Goal: Navigation & Orientation: Find specific page/section

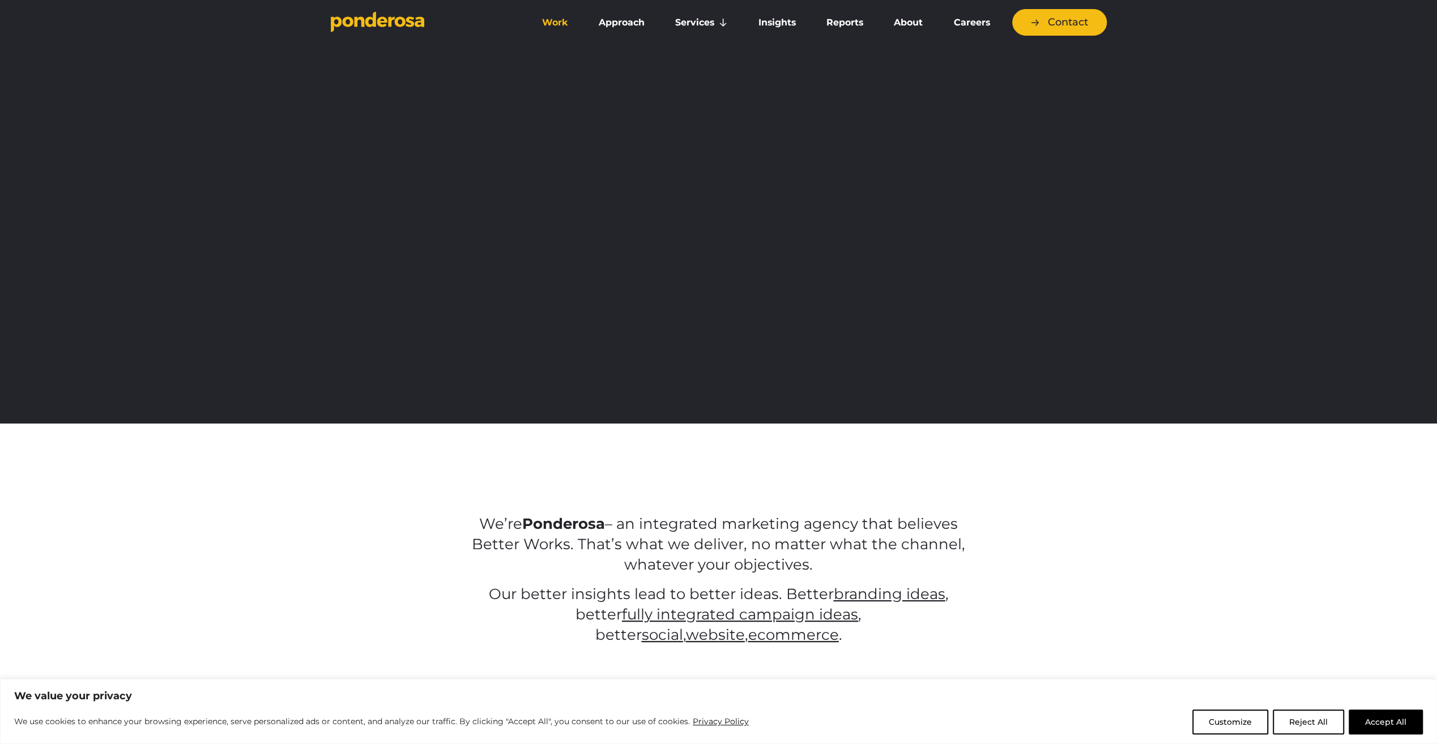
click at [554, 21] on link "Work" at bounding box center [555, 23] width 52 height 24
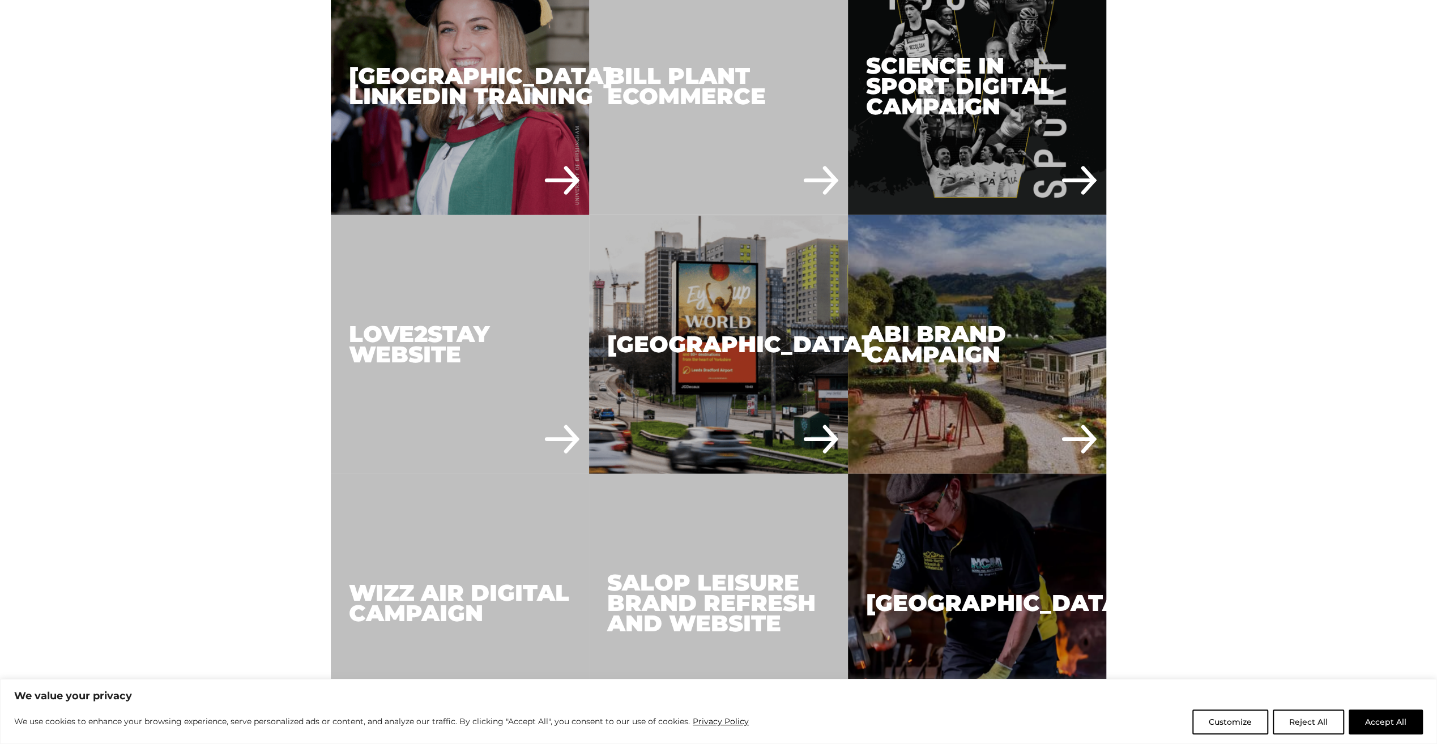
scroll to position [2265, 0]
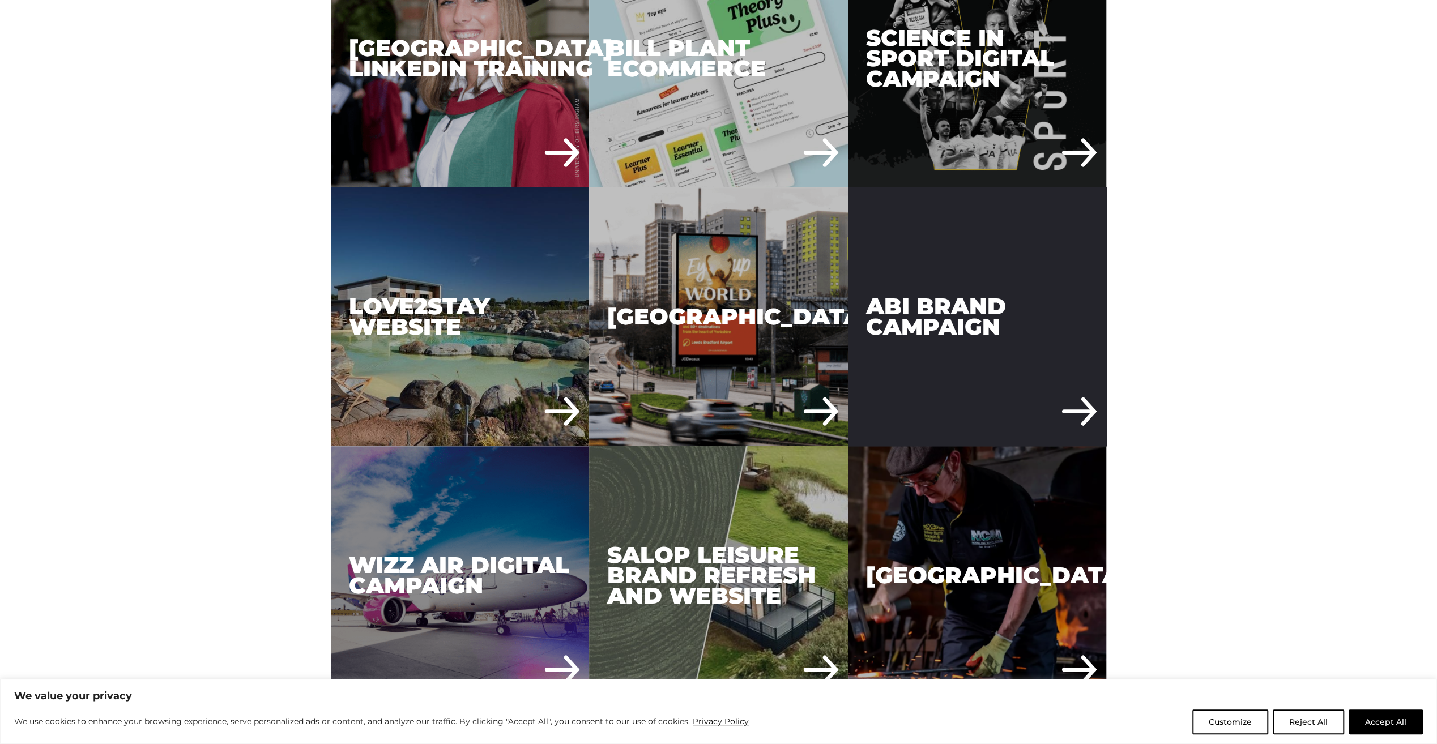
click at [945, 303] on div "ABI Brand Campaign" at bounding box center [977, 316] width 259 height 259
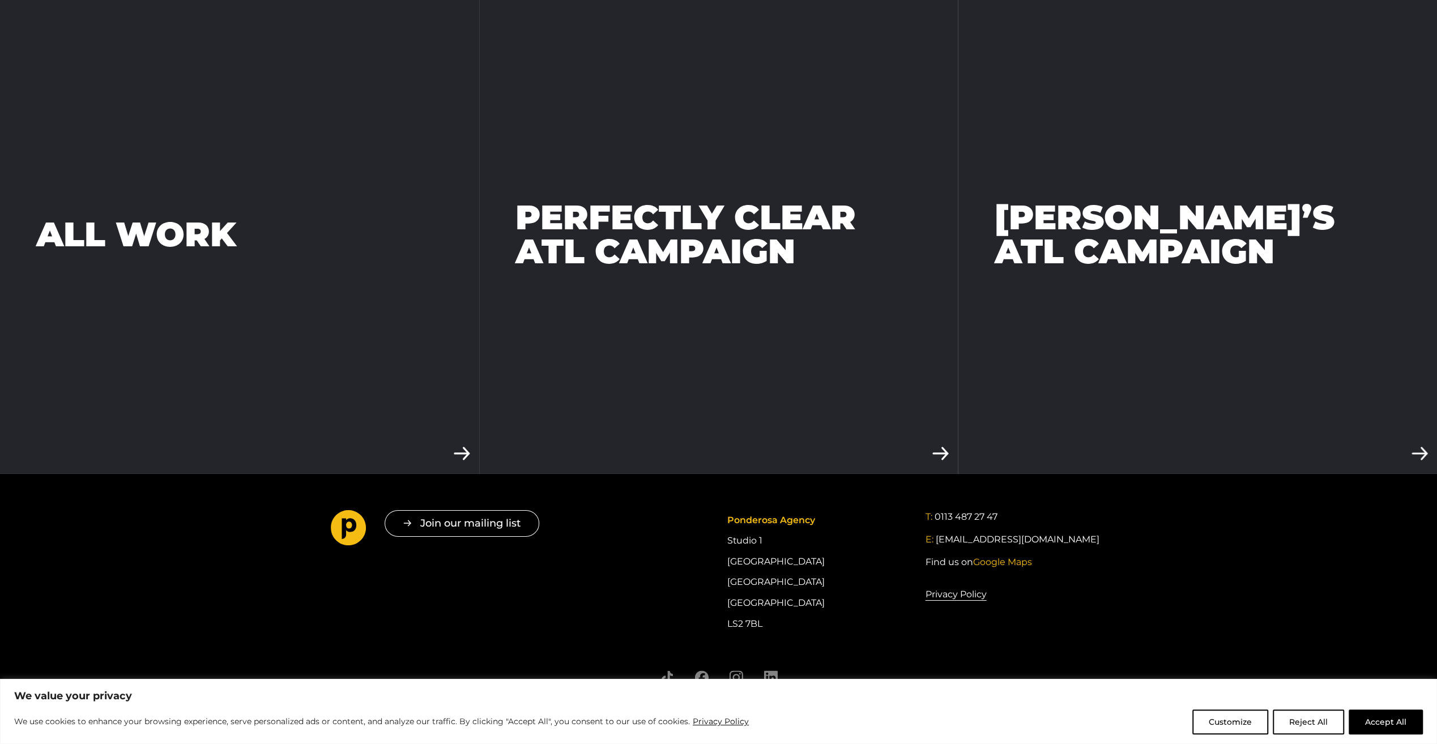
scroll to position [3502, 0]
